Goal: Check status: Check status

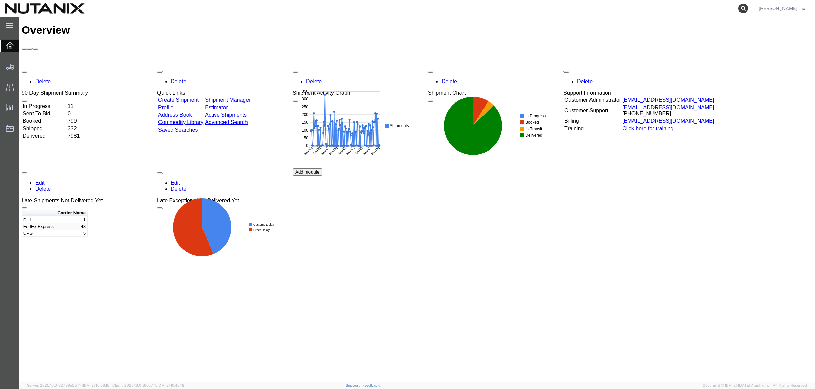
click at [743, 9] on icon at bounding box center [742, 8] width 9 height 9
click at [612, 9] on input "search" at bounding box center [635, 8] width 206 height 16
paste input "391891602638"
type input "391891602638"
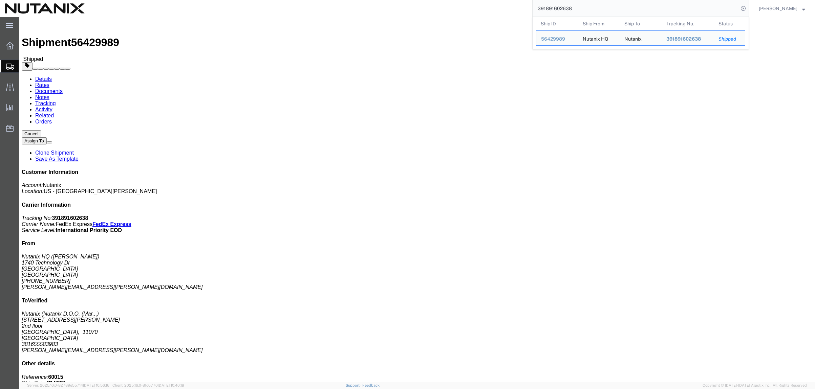
click div "1 Your Packaging Total weight: 6.10 ( 7.00 dim ) LBS Tracking: 391891602638 Dim…"
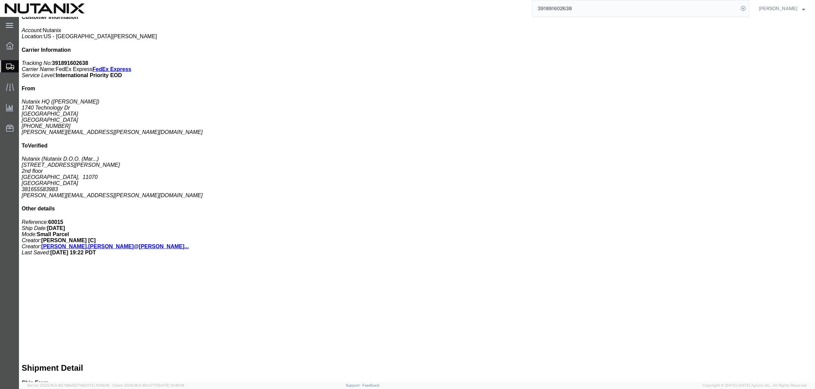
scroll to position [157, 0]
